Goal: Information Seeking & Learning: Learn about a topic

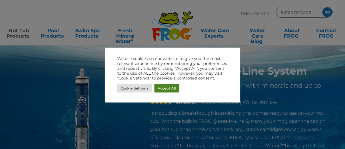
click at [162, 89] on link "Accept All" at bounding box center [167, 88] width 25 height 8
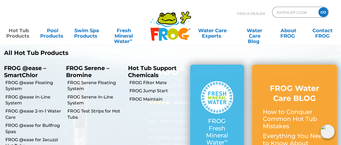
click at [23, 32] on link "Hot Tub Products" at bounding box center [18, 30] width 26 height 11
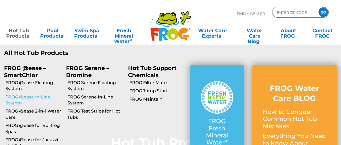
click at [27, 97] on link "FROG @ease In-Line System" at bounding box center [33, 100] width 57 height 12
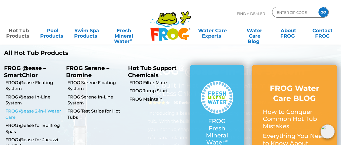
click at [12, 110] on link "FROG @ease 2-in-1 Water Care" at bounding box center [33, 114] width 57 height 12
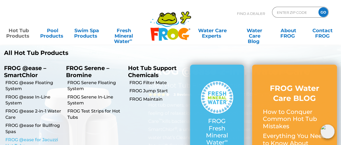
click at [31, 139] on link "FROG @ease for Jacuzzi Hot Tubs" at bounding box center [33, 142] width 57 height 12
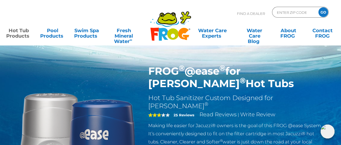
drag, startPoint x: 179, startPoint y: 87, endPoint x: 150, endPoint y: 72, distance: 32.7
click at [150, 72] on h1 "FROG ® @ease ® for Jacuzzi ® Hot Tubs" at bounding box center [236, 77] width 176 height 25
copy h1 "FROG ® @ease ® for Jacuzzi ® Hot Tubs"
